Goal: Browse casually

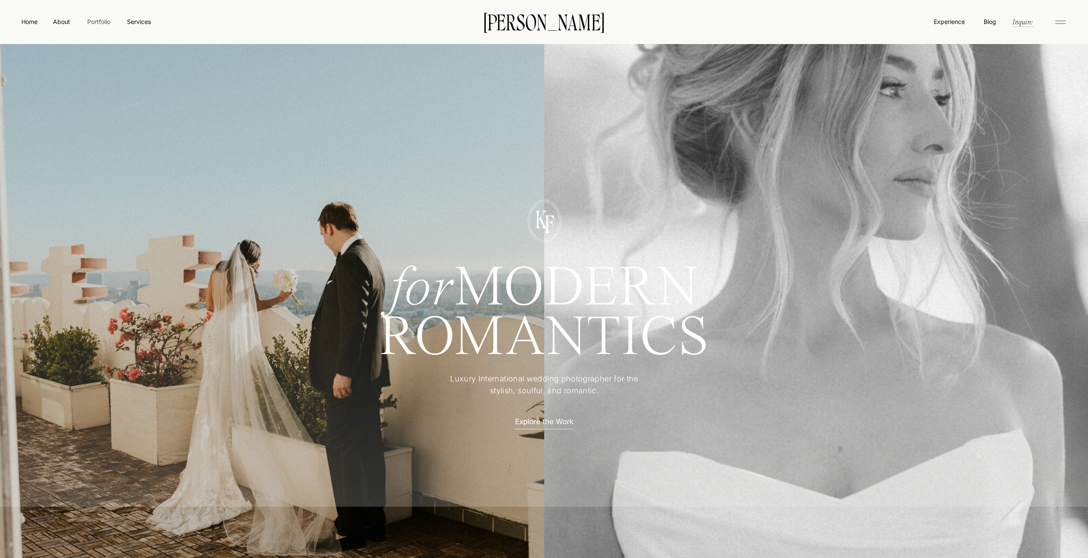
click at [102, 20] on nav "Portfolio" at bounding box center [98, 21] width 30 height 9
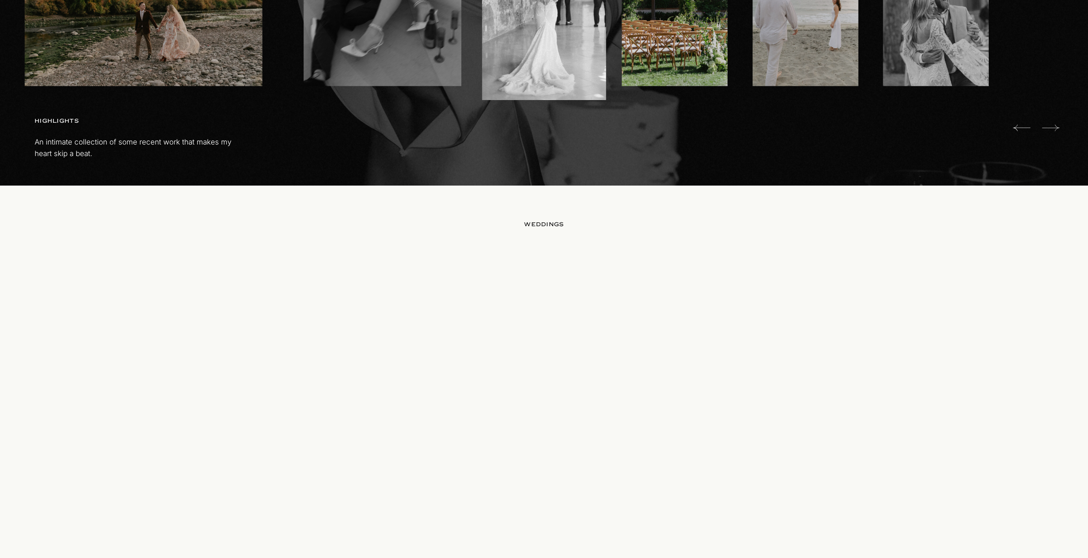
scroll to position [770, 0]
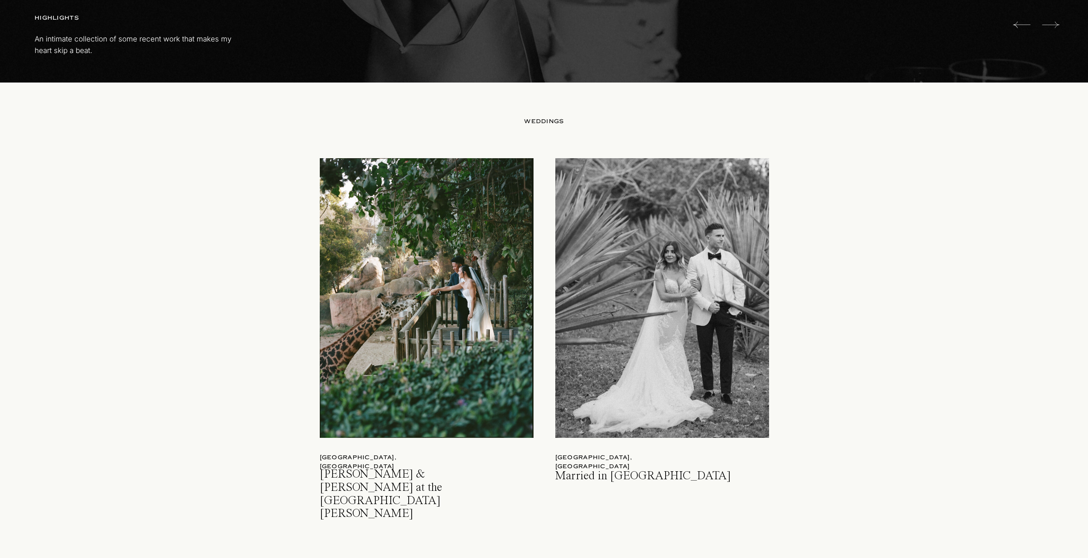
click at [651, 272] on div at bounding box center [662, 298] width 214 height 280
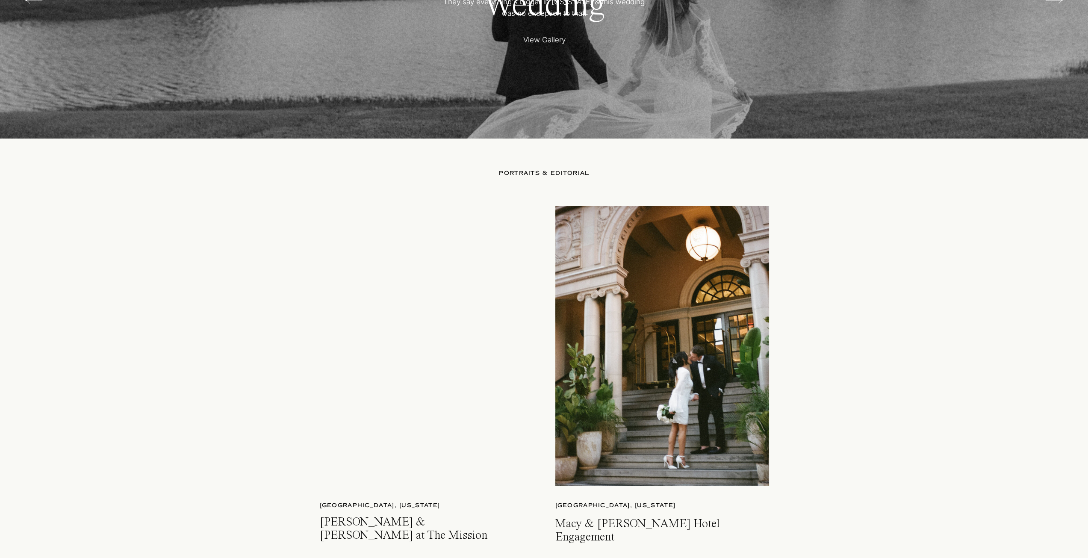
scroll to position [2095, 0]
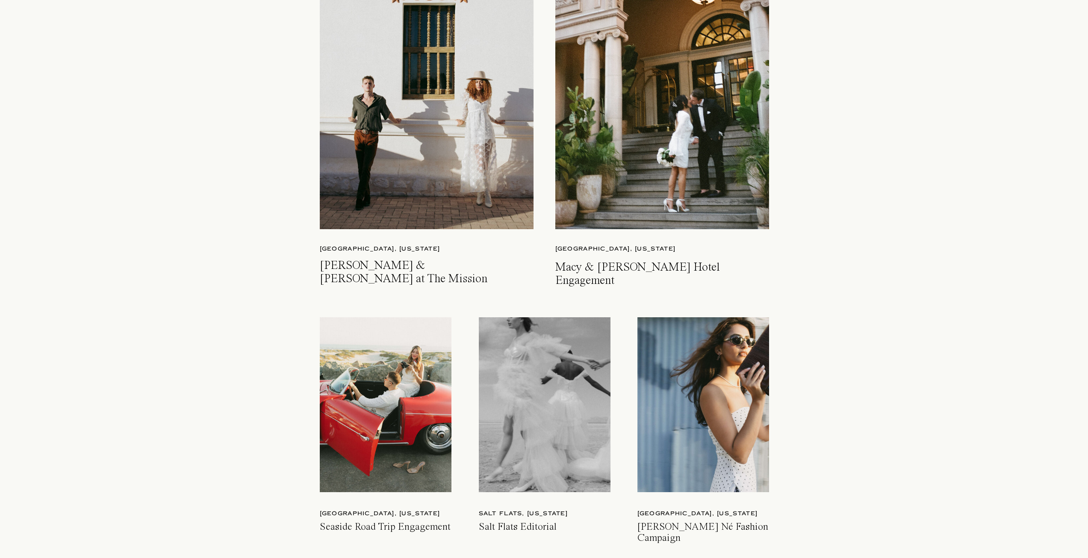
click at [432, 117] on div at bounding box center [427, 90] width 214 height 280
